Goal: Information Seeking & Learning: Learn about a topic

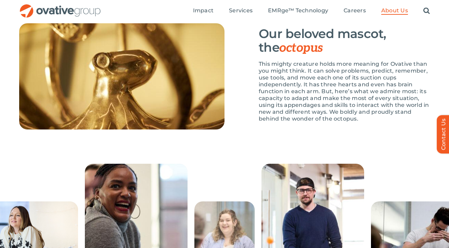
scroll to position [1031, 0]
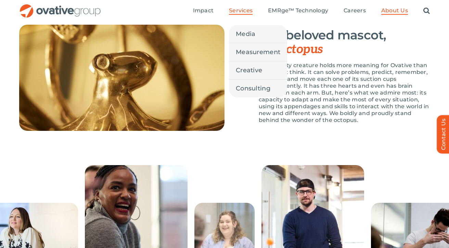
click at [242, 12] on span "Services" at bounding box center [241, 10] width 24 height 7
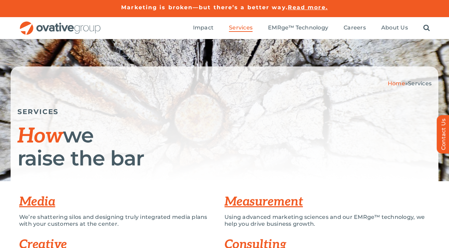
click at [76, 25] on img "OG_Full_horizontal_RGB" at bounding box center [60, 28] width 82 height 14
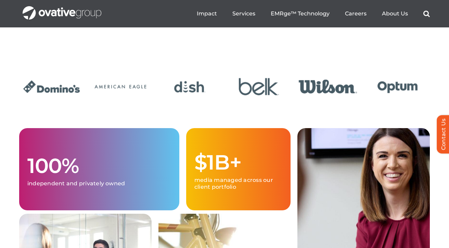
scroll to position [1565, 0]
